Goal: Find specific page/section: Find specific page/section

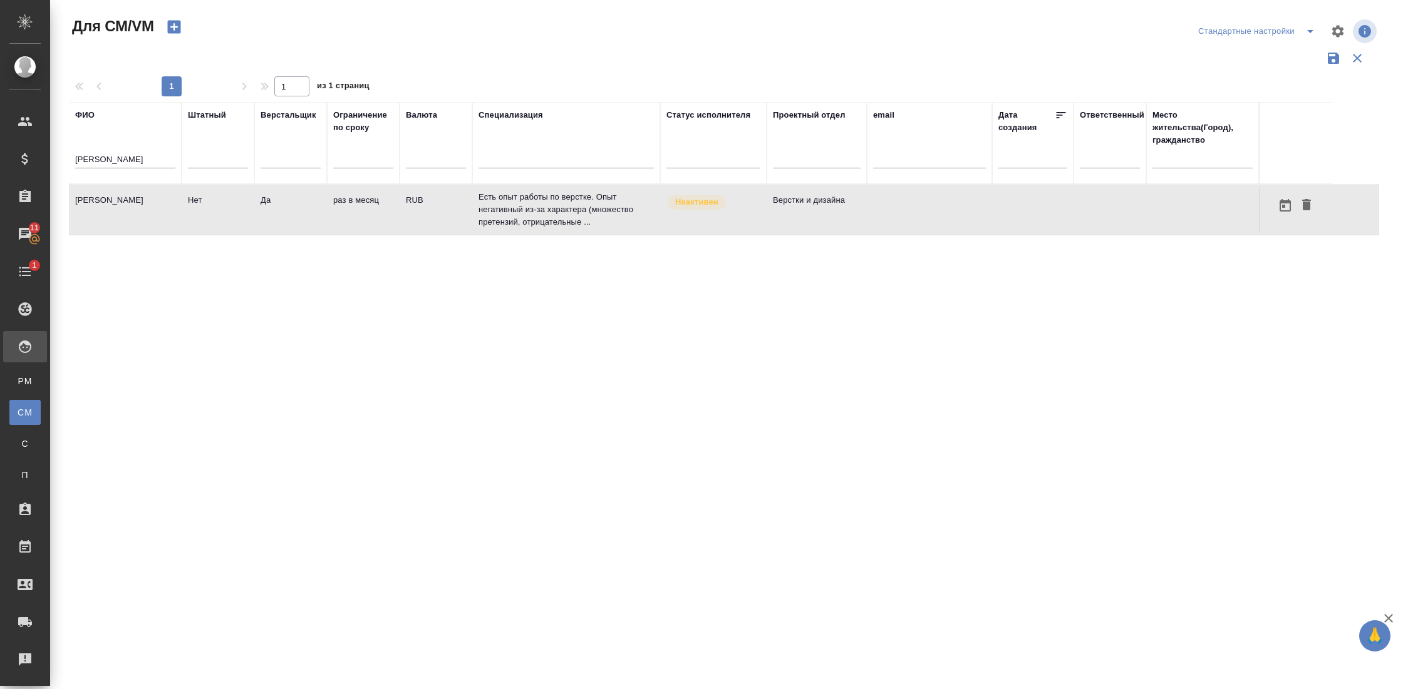
click at [92, 159] on input "зазулин" at bounding box center [125, 161] width 100 height 16
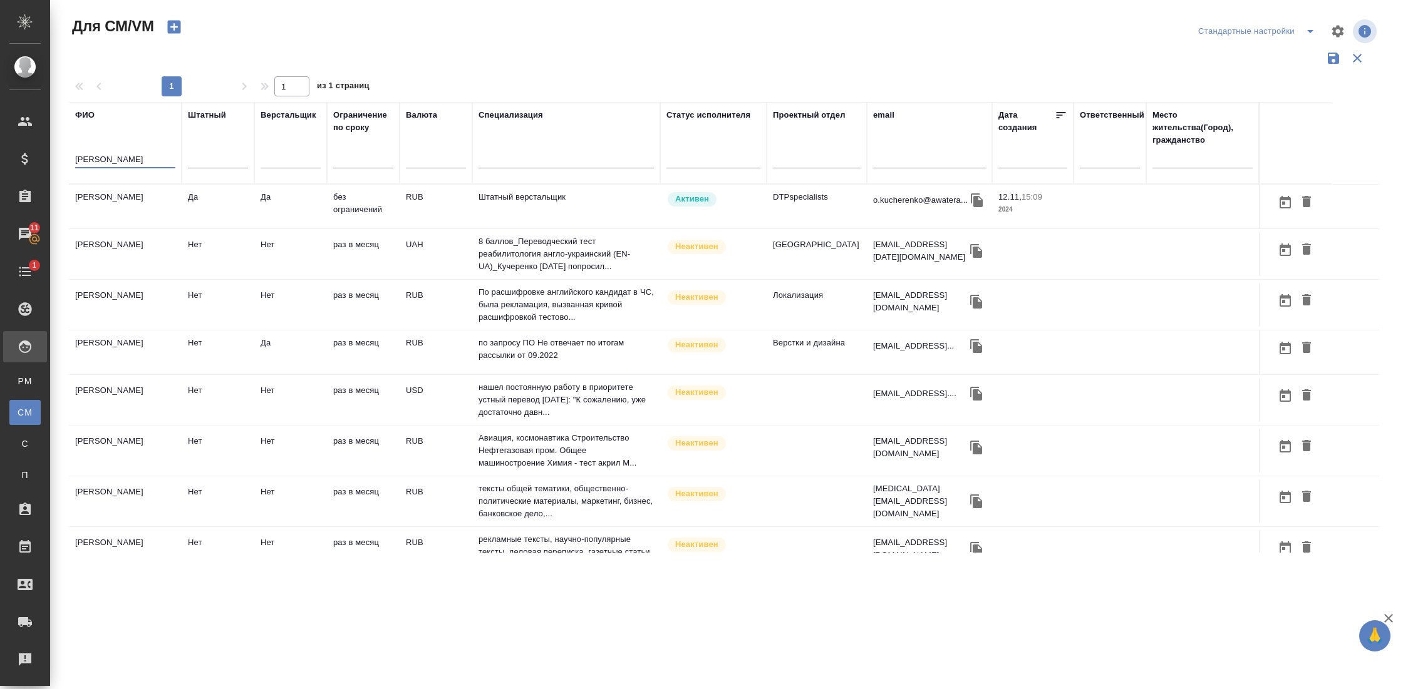
type input "кучеренко"
click at [113, 229] on td "Кучеренко Сергей Анатольевич" at bounding box center [125, 207] width 113 height 44
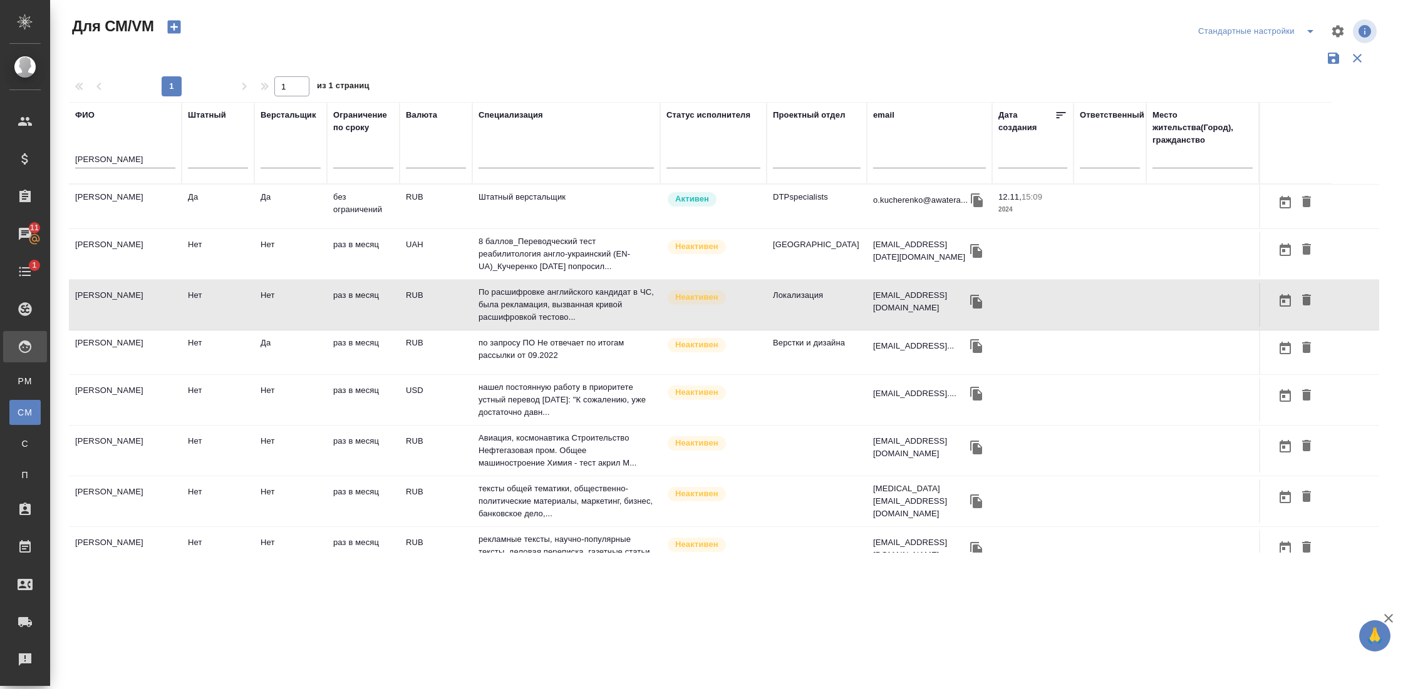
click at [113, 229] on td "Кучеренко Сергей Анатольевич" at bounding box center [125, 207] width 113 height 44
